Goal: Task Accomplishment & Management: Use online tool/utility

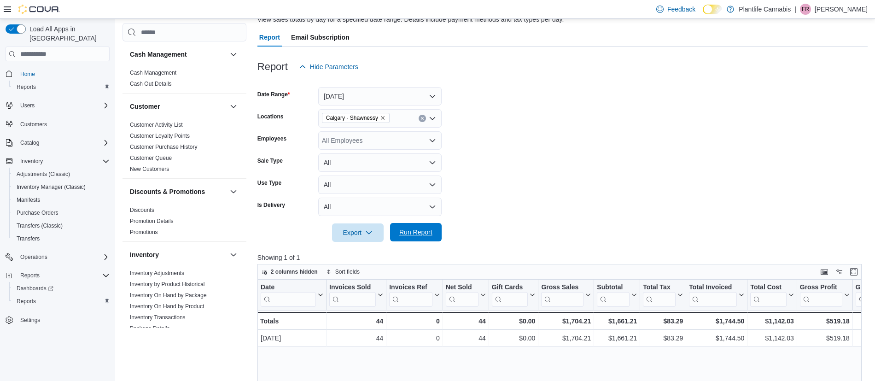
scroll to position [498, 0]
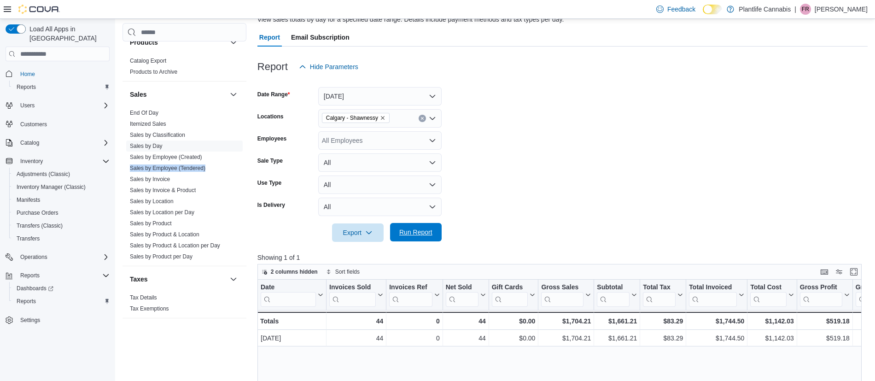
click at [404, 234] on span "Run Report" at bounding box center [415, 232] width 33 height 9
click at [432, 225] on span "Run Report" at bounding box center [416, 232] width 41 height 18
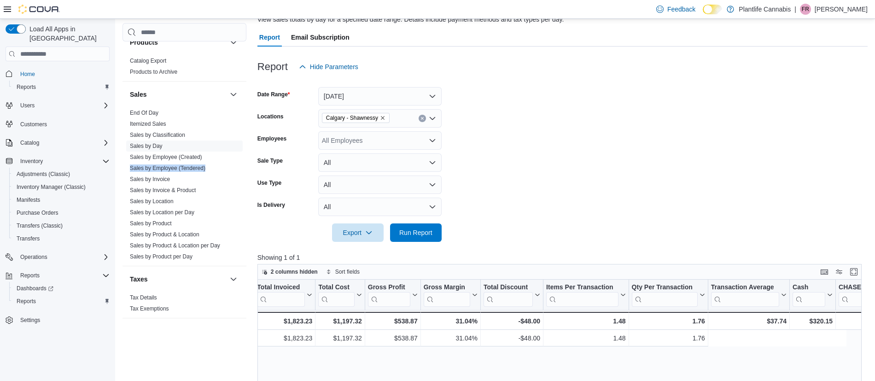
scroll to position [0, 639]
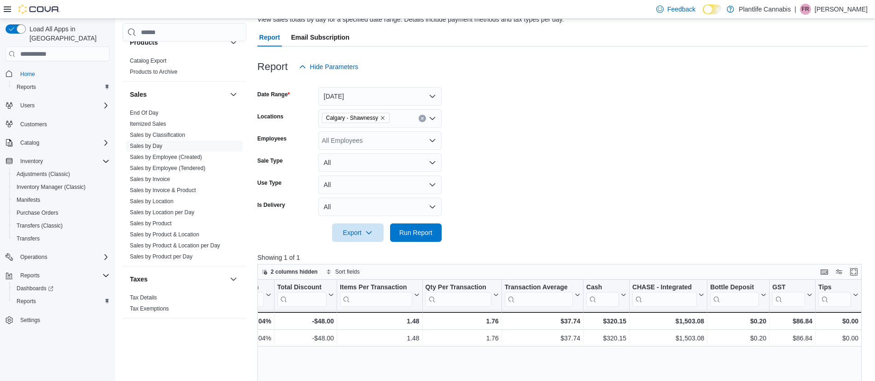
click at [420, 222] on div at bounding box center [563, 219] width 610 height 7
click at [422, 229] on span "Run Report" at bounding box center [415, 232] width 33 height 9
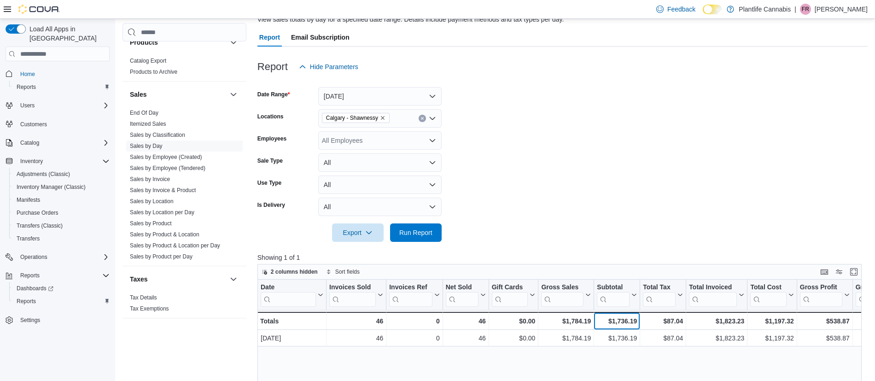
click at [619, 321] on div "$1,736.19" at bounding box center [617, 321] width 40 height 11
copy div "1,736.19"
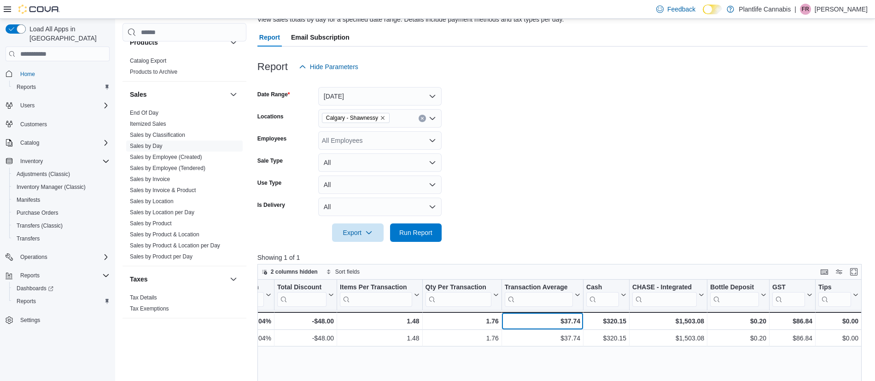
click at [576, 321] on div "$37.74" at bounding box center [543, 321] width 76 height 11
copy div "37.74"
click at [694, 321] on div "$1,503.08" at bounding box center [669, 321] width 72 height 11
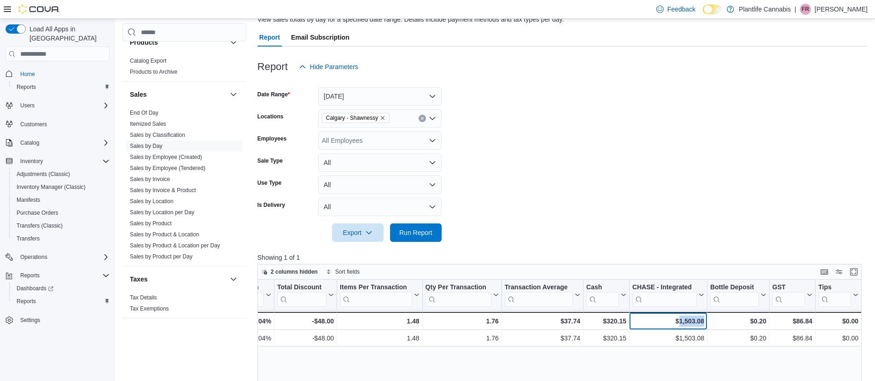
copy div "1,503.08"
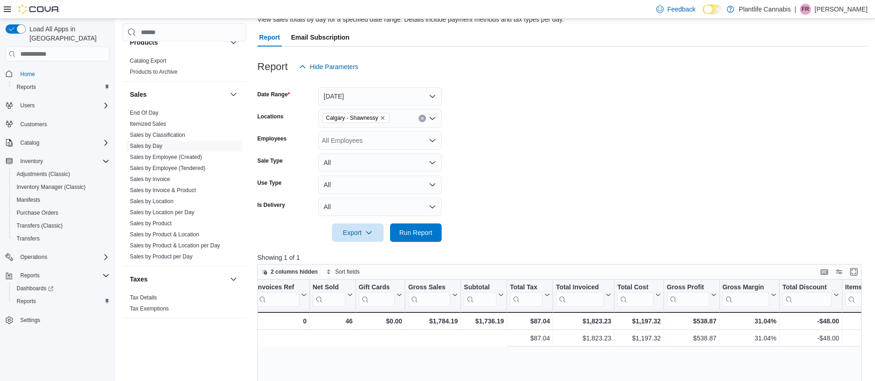
scroll to position [0, 0]
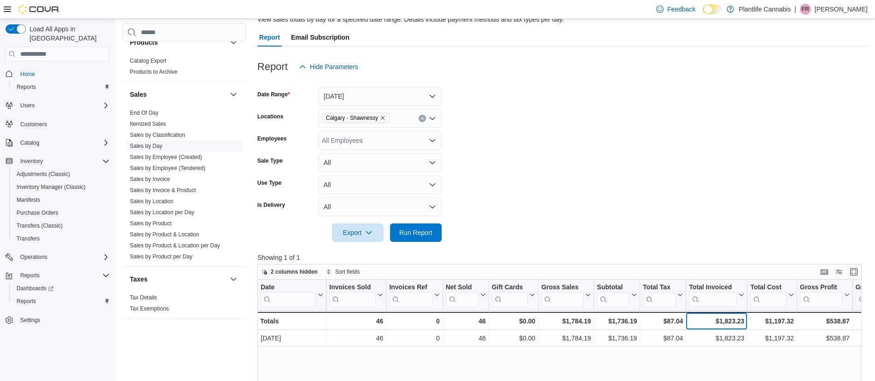
click at [725, 320] on div "$1,823.23" at bounding box center [716, 321] width 55 height 11
copy div "1,823.23"
click at [439, 234] on button "Run Report" at bounding box center [416, 232] width 52 height 18
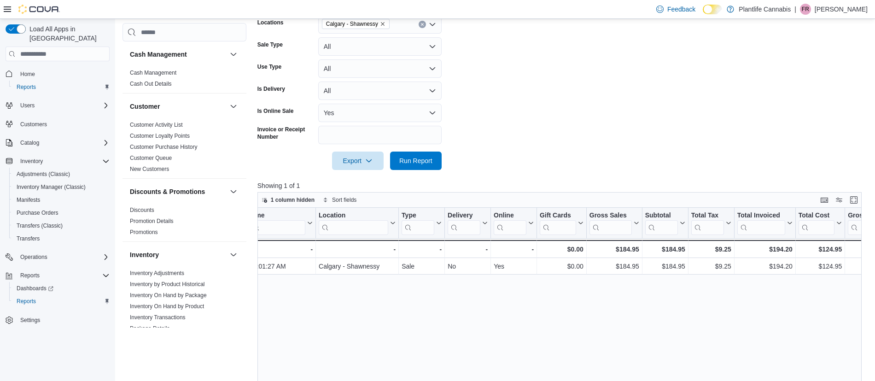
scroll to position [0, 254]
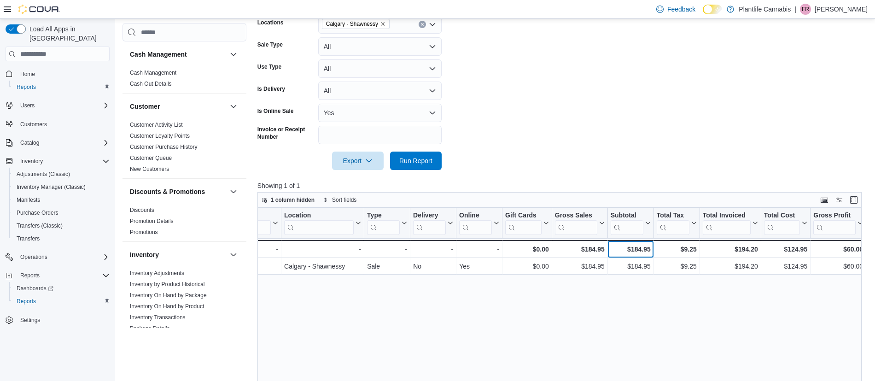
click at [637, 252] on div "$184.95" at bounding box center [631, 249] width 40 height 11
copy div "184.95"
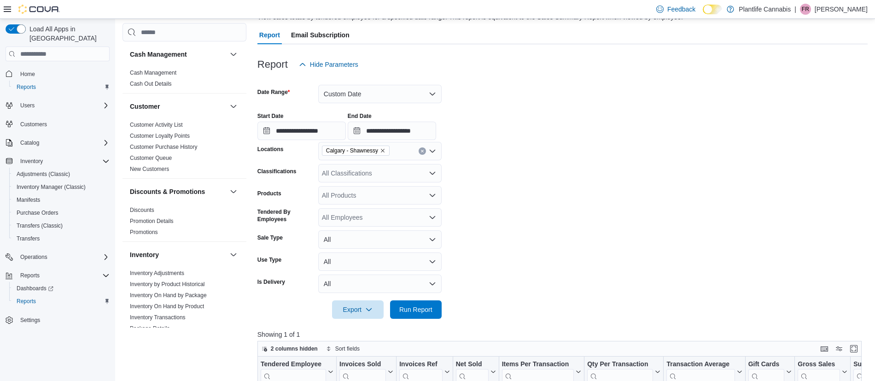
scroll to position [499, 0]
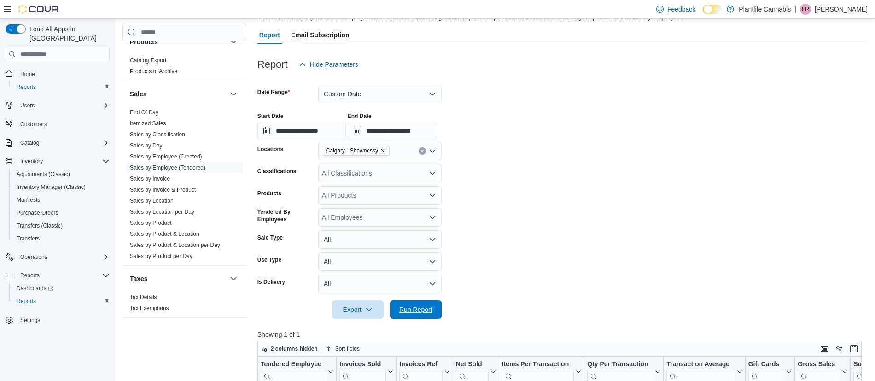
drag, startPoint x: 402, startPoint y: 317, endPoint x: 484, endPoint y: 245, distance: 109.4
click at [404, 316] on span "Run Report" at bounding box center [416, 309] width 41 height 18
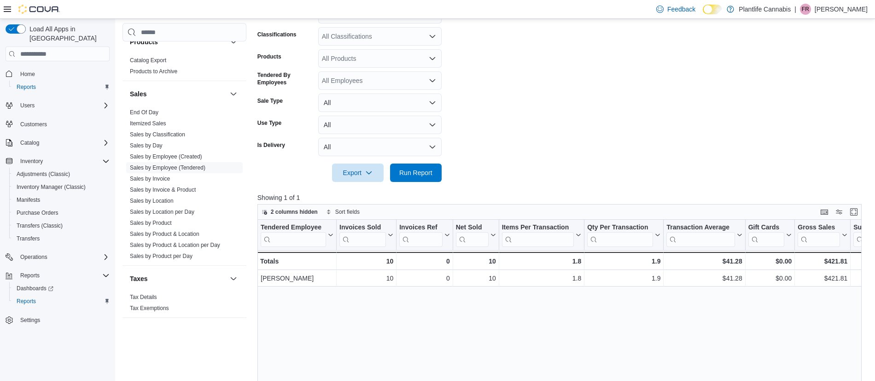
scroll to position [224, 0]
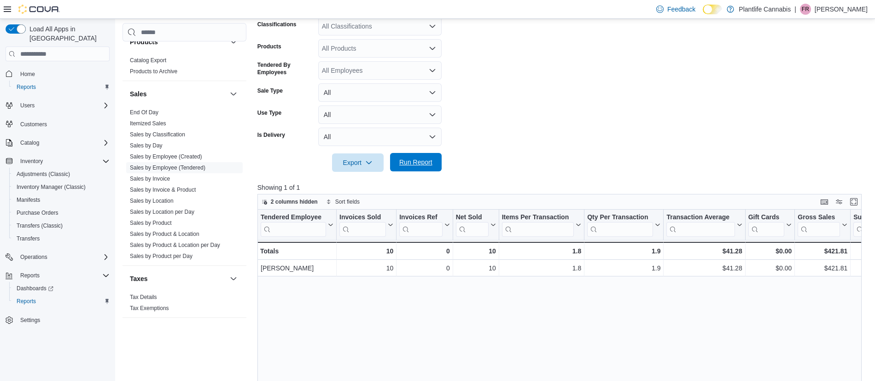
drag, startPoint x: 423, startPoint y: 158, endPoint x: 418, endPoint y: 153, distance: 6.2
click at [423, 158] on span "Run Report" at bounding box center [416, 162] width 41 height 18
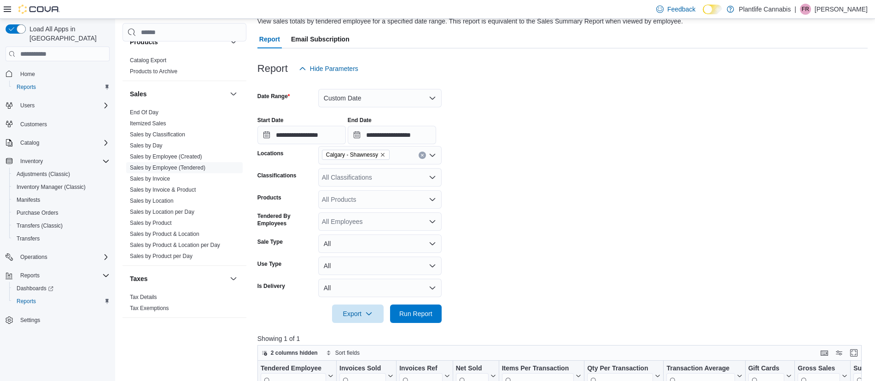
scroll to position [63, 0]
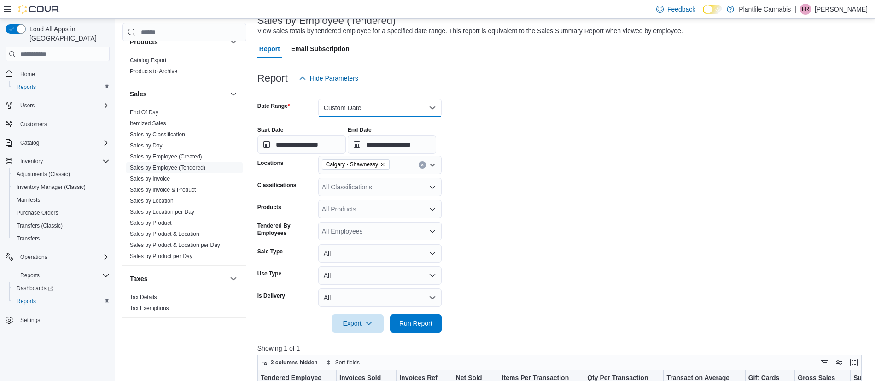
click at [371, 112] on button "Custom Date" at bounding box center [379, 108] width 123 height 18
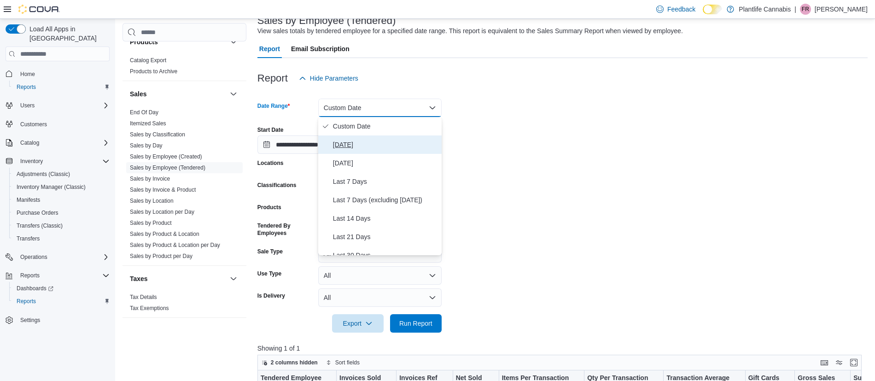
drag, startPoint x: 361, startPoint y: 149, endPoint x: 378, endPoint y: 180, distance: 34.9
click at [361, 149] on span "[DATE]" at bounding box center [385, 144] width 105 height 11
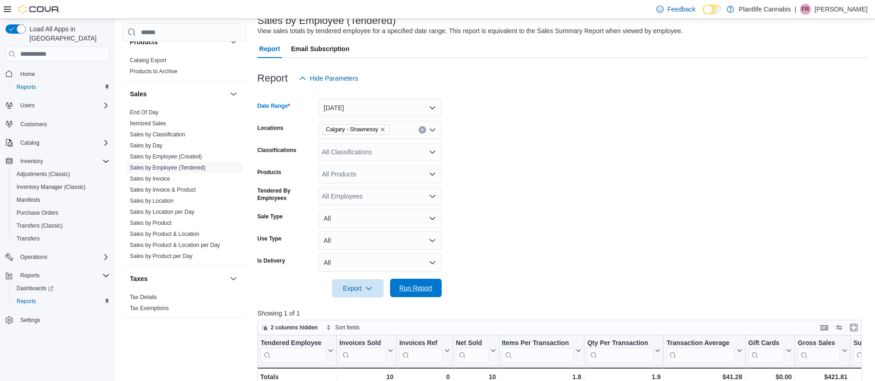
click at [424, 294] on span "Run Report" at bounding box center [416, 288] width 41 height 18
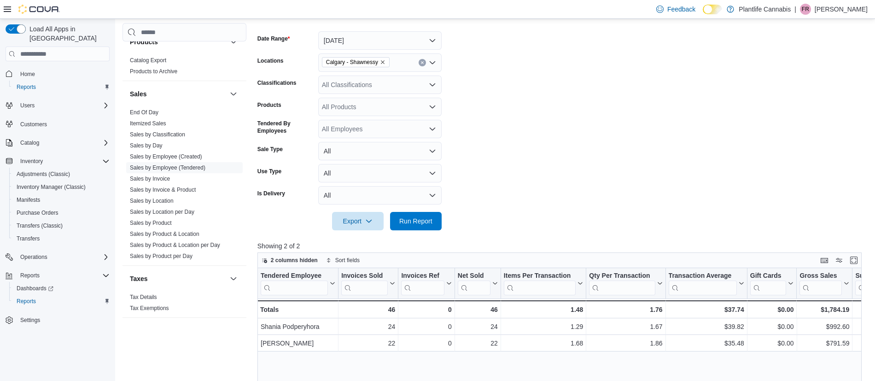
scroll to position [96, 0]
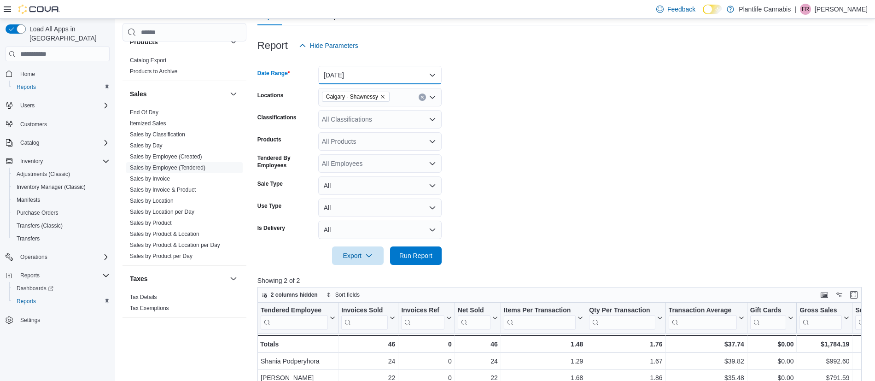
click at [413, 83] on button "[DATE]" at bounding box center [379, 75] width 123 height 18
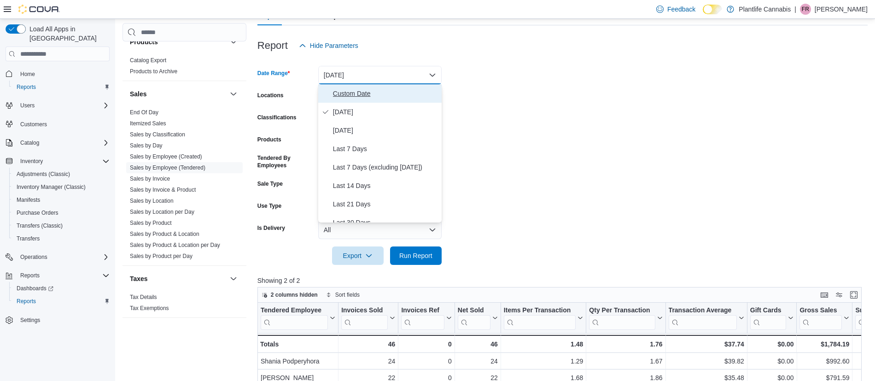
click at [348, 92] on span "Custom Date" at bounding box center [385, 93] width 105 height 11
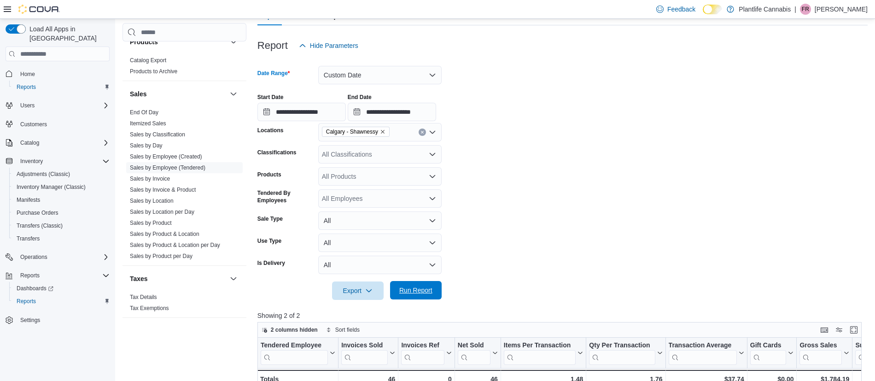
click at [418, 285] on span "Run Report" at bounding box center [416, 290] width 41 height 18
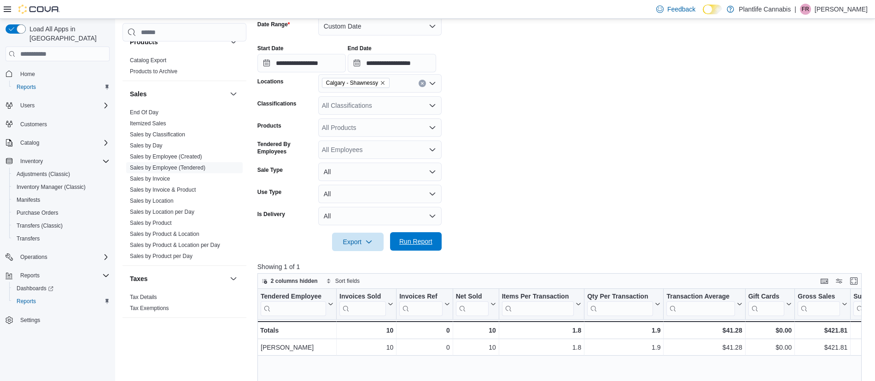
click at [419, 246] on span "Run Report" at bounding box center [415, 241] width 33 height 9
click at [428, 235] on span "Run Report" at bounding box center [416, 241] width 41 height 18
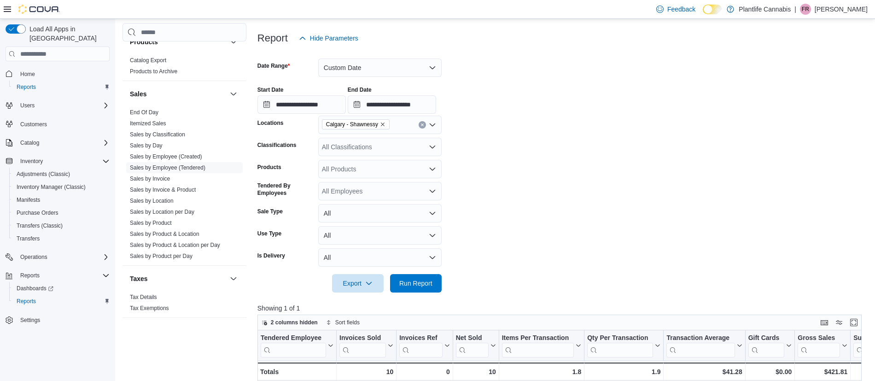
scroll to position [77, 0]
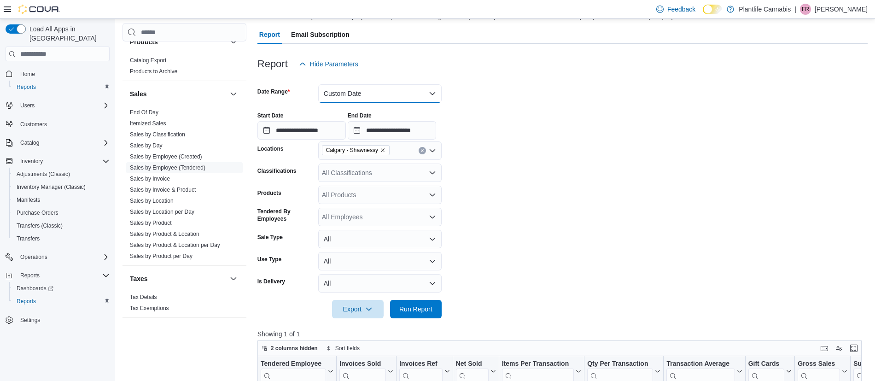
click at [386, 94] on button "Custom Date" at bounding box center [379, 93] width 123 height 18
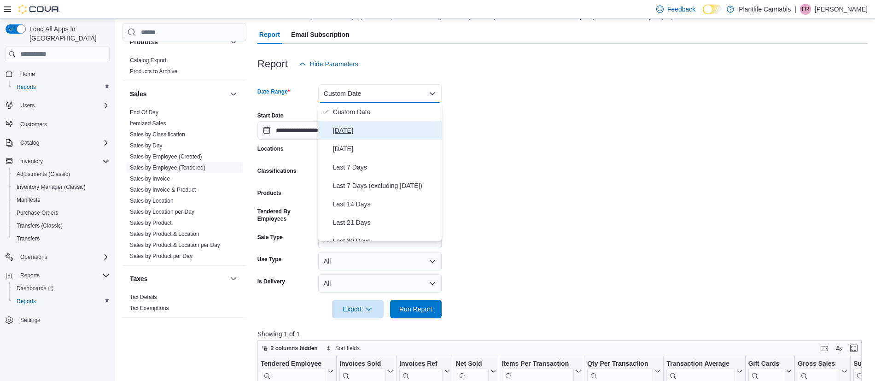
click at [374, 130] on span "[DATE]" at bounding box center [385, 130] width 105 height 11
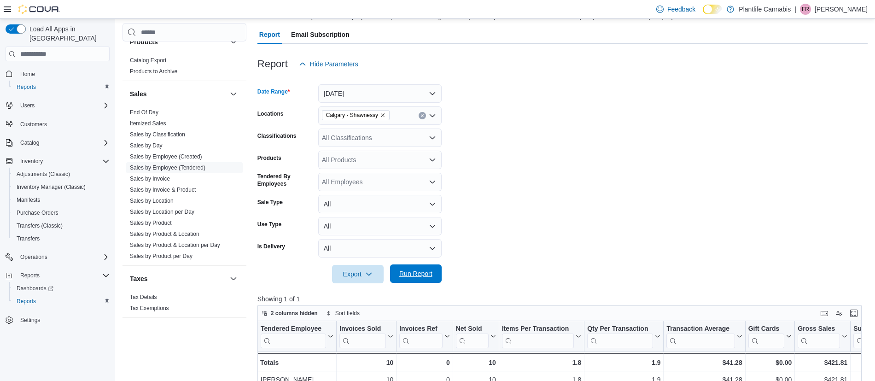
click at [427, 274] on span "Run Report" at bounding box center [415, 273] width 33 height 9
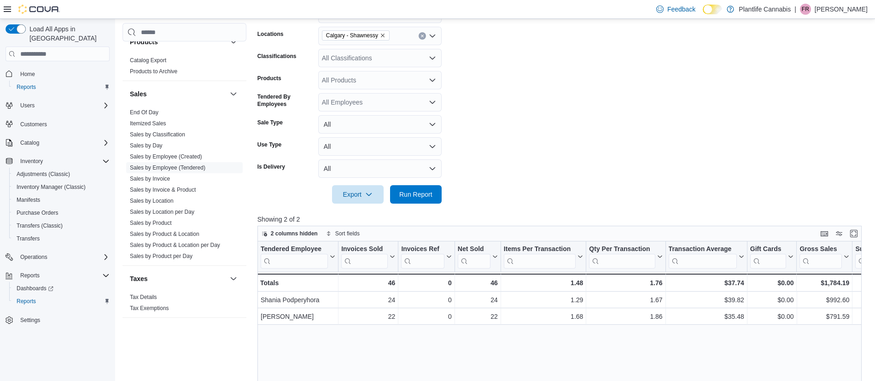
scroll to position [158, 0]
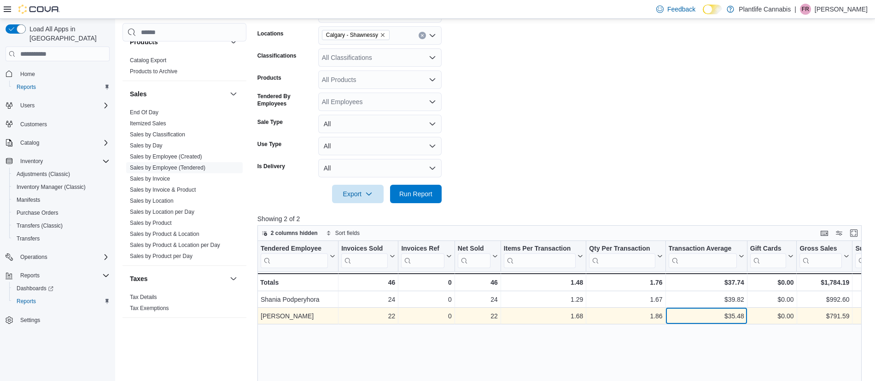
click at [732, 316] on div "$35.48" at bounding box center [707, 316] width 76 height 11
copy div "35.48"
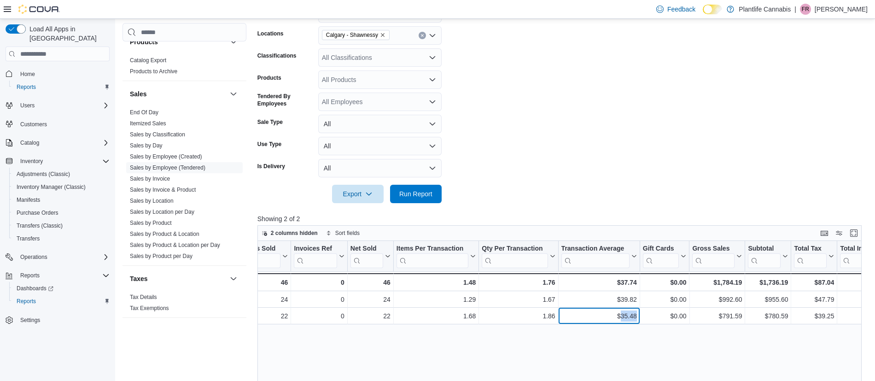
scroll to position [0, 109]
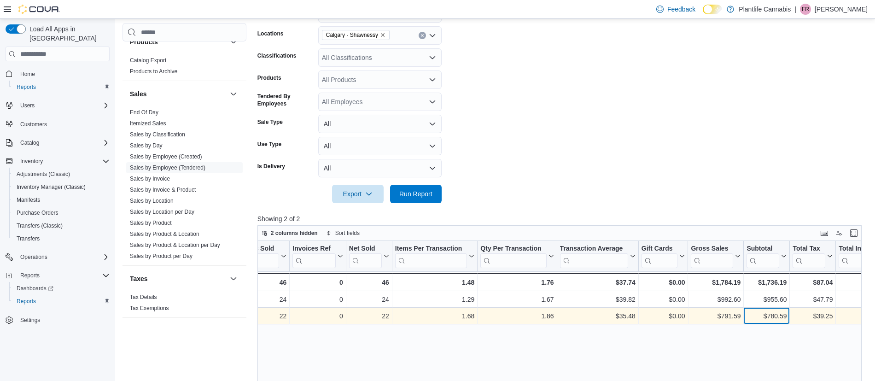
click at [777, 317] on div "$780.59" at bounding box center [767, 316] width 40 height 11
copy div "780.59"
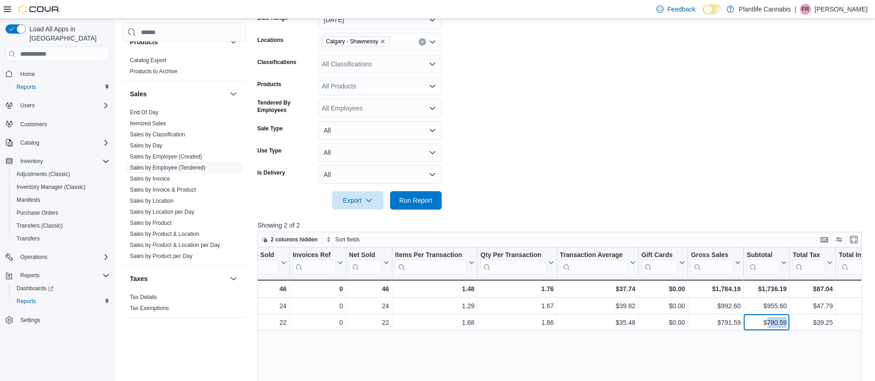
scroll to position [153, 0]
click at [350, 74] on form "Date Range [DATE] Locations [GEOGRAPHIC_DATA] - Shawnessy Classifications All C…" at bounding box center [563, 103] width 610 height 210
click at [345, 67] on div "All Classifications" at bounding box center [379, 62] width 123 height 18
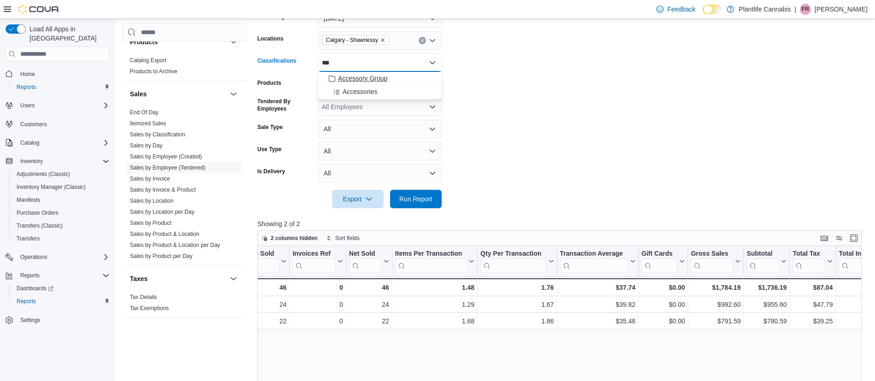
type input "***"
click at [364, 78] on span "Accessory Group" at bounding box center [362, 78] width 49 height 9
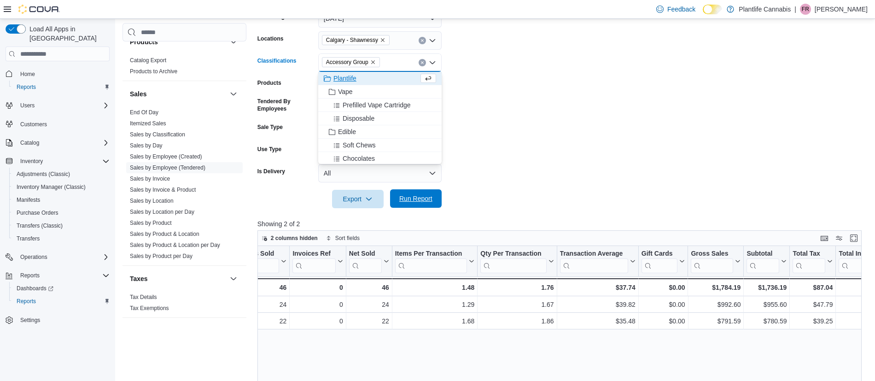
click at [415, 192] on span "Run Report" at bounding box center [416, 198] width 41 height 18
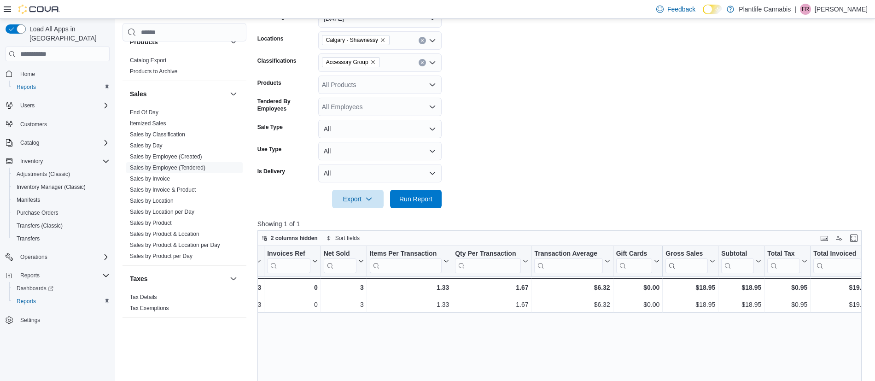
scroll to position [0, 135]
click at [743, 288] on div "$18.95" at bounding box center [739, 287] width 40 height 11
copy div "18.95"
